Goal: Check status: Check status

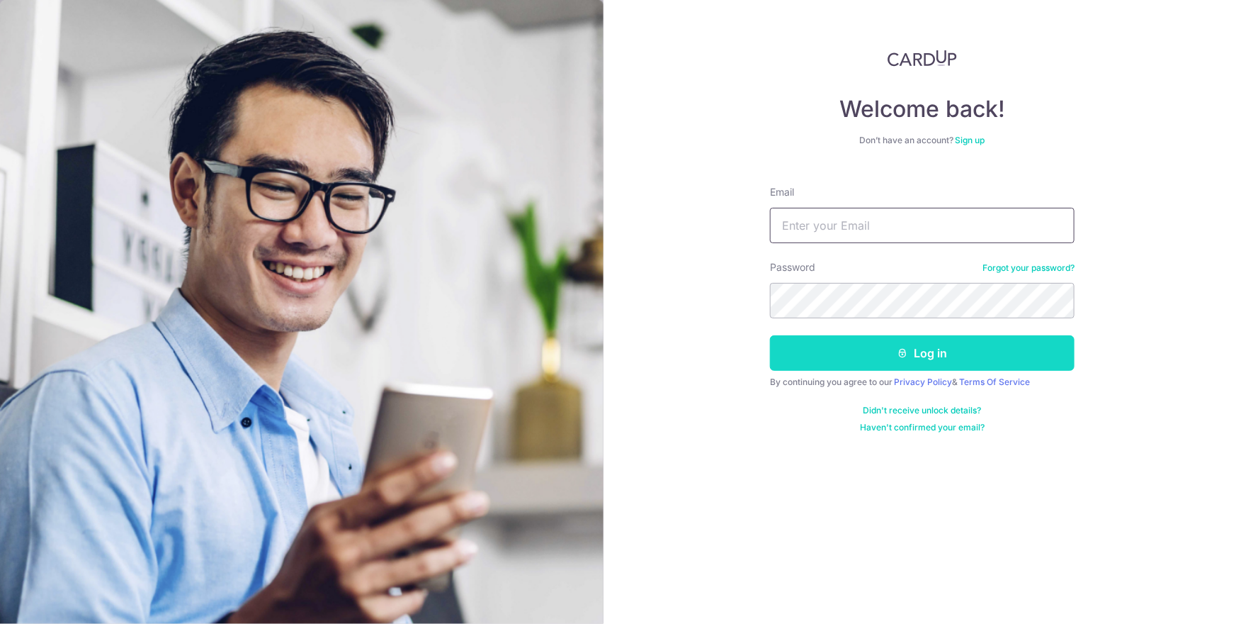
type input "[EMAIL_ADDRESS][DOMAIN_NAME]"
click at [892, 362] on button "Log in" at bounding box center [922, 352] width 305 height 35
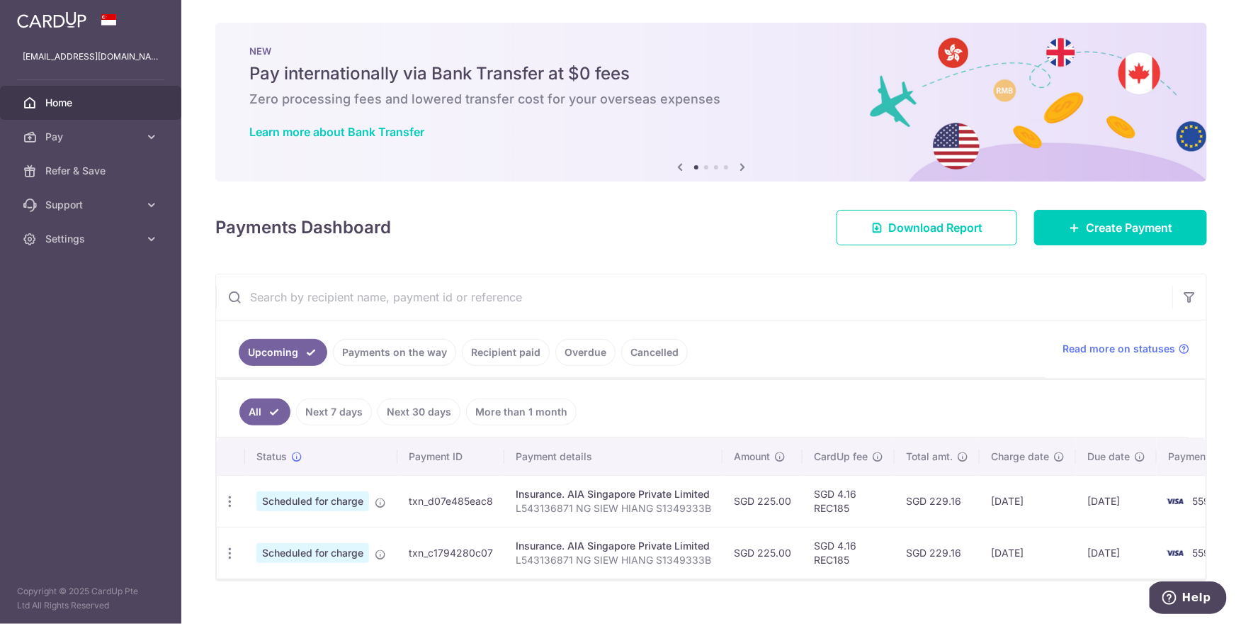
click at [434, 355] on link "Payments on the way" at bounding box center [394, 352] width 123 height 27
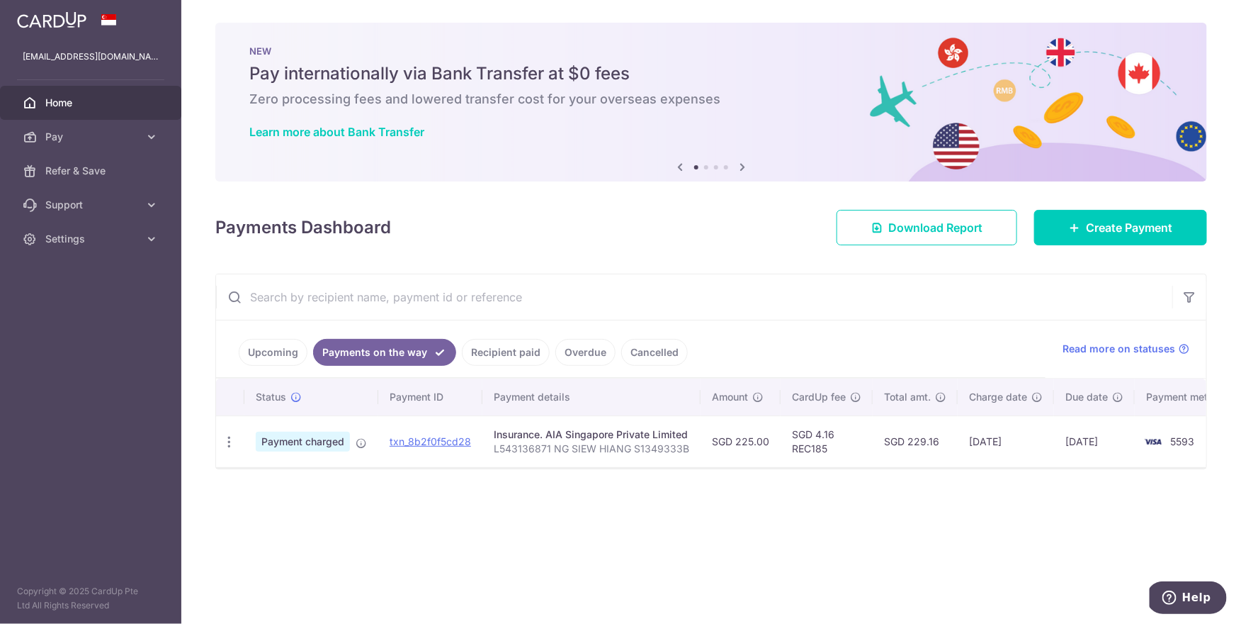
click at [506, 350] on link "Recipient paid" at bounding box center [506, 352] width 88 height 27
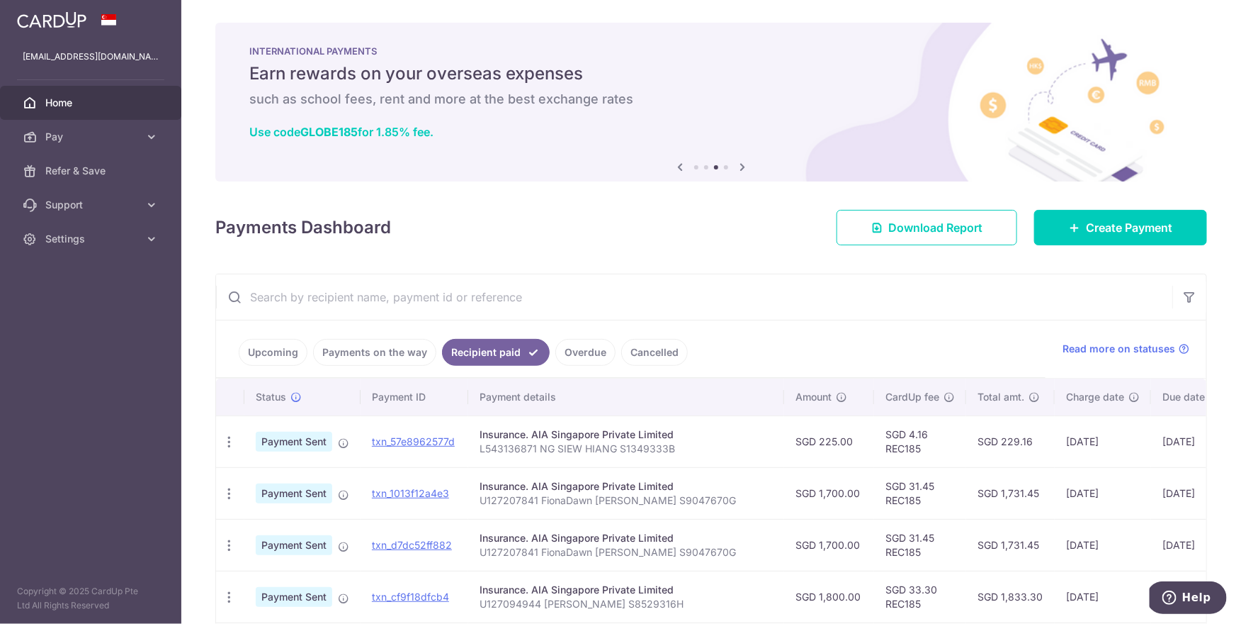
click at [734, 274] on input "text" at bounding box center [694, 296] width 957 height 45
click at [278, 351] on link "Upcoming" at bounding box center [273, 352] width 69 height 27
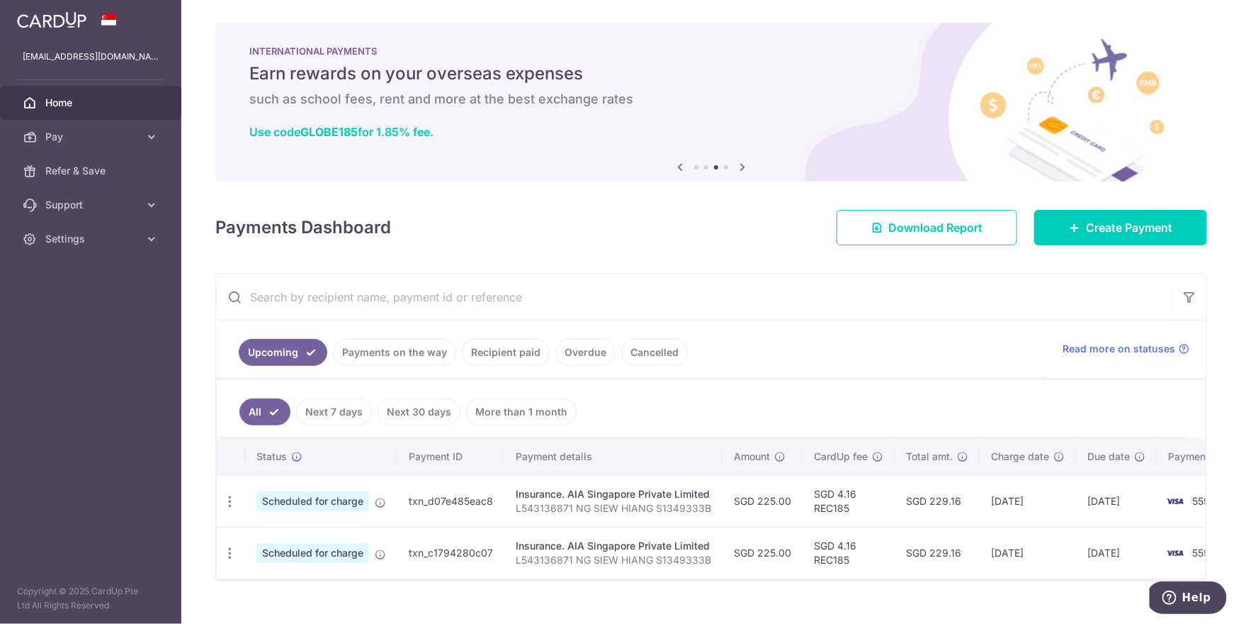
scroll to position [18, 0]
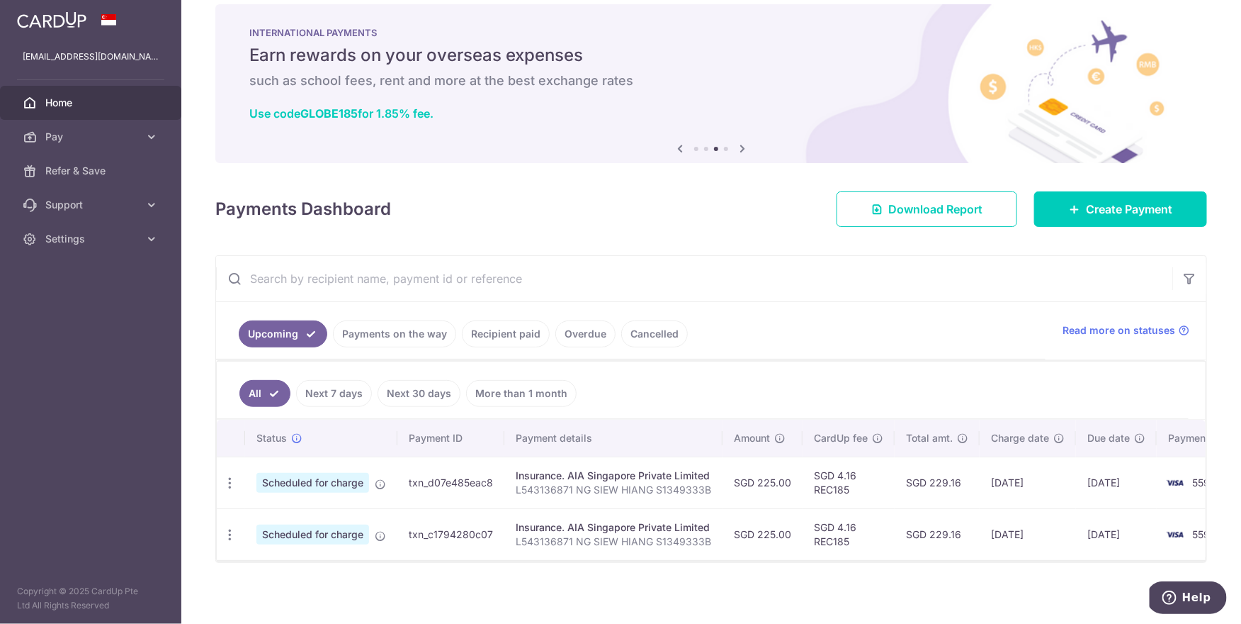
click at [765, 321] on ul "Upcoming Payments on the way Recipient paid Overdue Cancelled" at bounding box center [631, 330] width 830 height 57
